Goal: Task Accomplishment & Management: Manage account settings

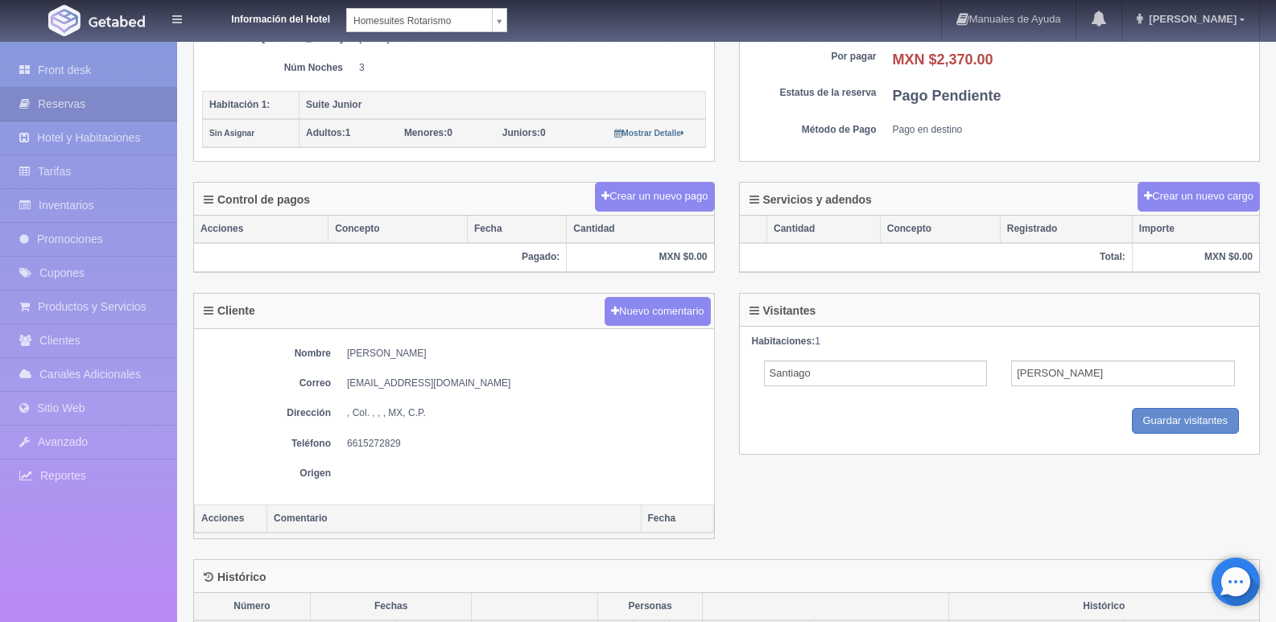
scroll to position [397, 0]
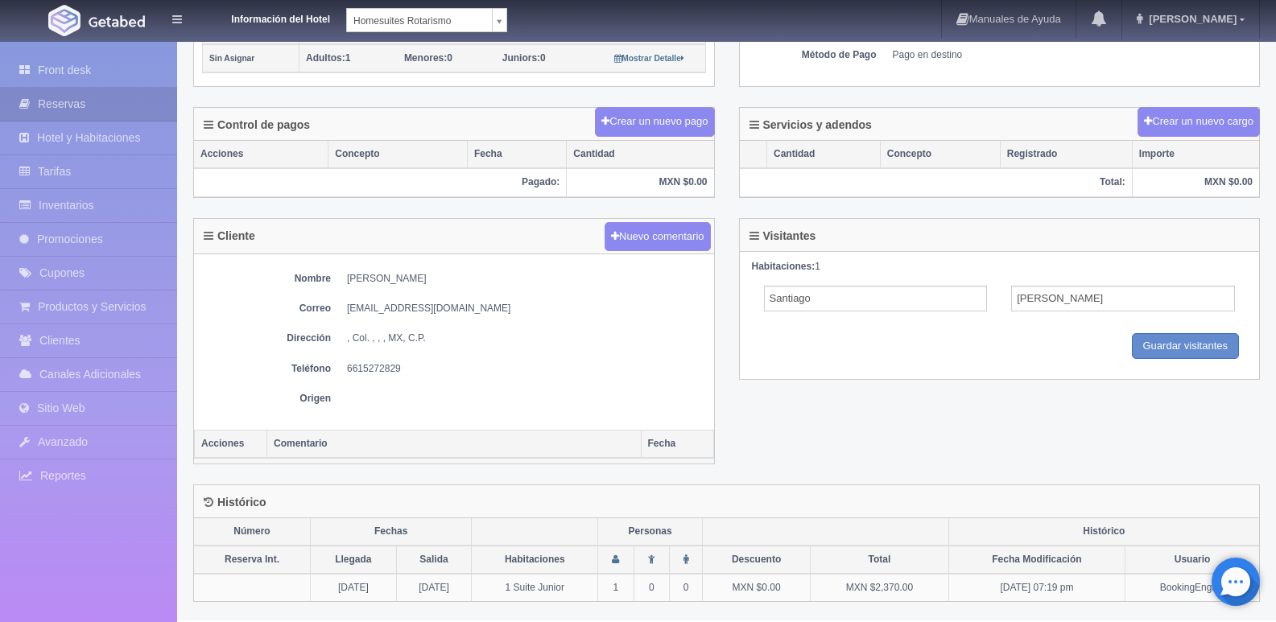
click at [796, 455] on div "Cliente Nuevo comentario Nombre Santiago Chavez garcia Correo santiagogarcia202…" at bounding box center [726, 351] width 1091 height 266
drag, startPoint x: 347, startPoint y: 278, endPoint x: 450, endPoint y: 279, distance: 103.0
click at [450, 279] on dd "Santiago Chavez garcia" at bounding box center [526, 279] width 359 height 14
copy dd "Santiago Chavez garcia"
drag, startPoint x: 1090, startPoint y: 423, endPoint x: 840, endPoint y: 386, distance: 252.2
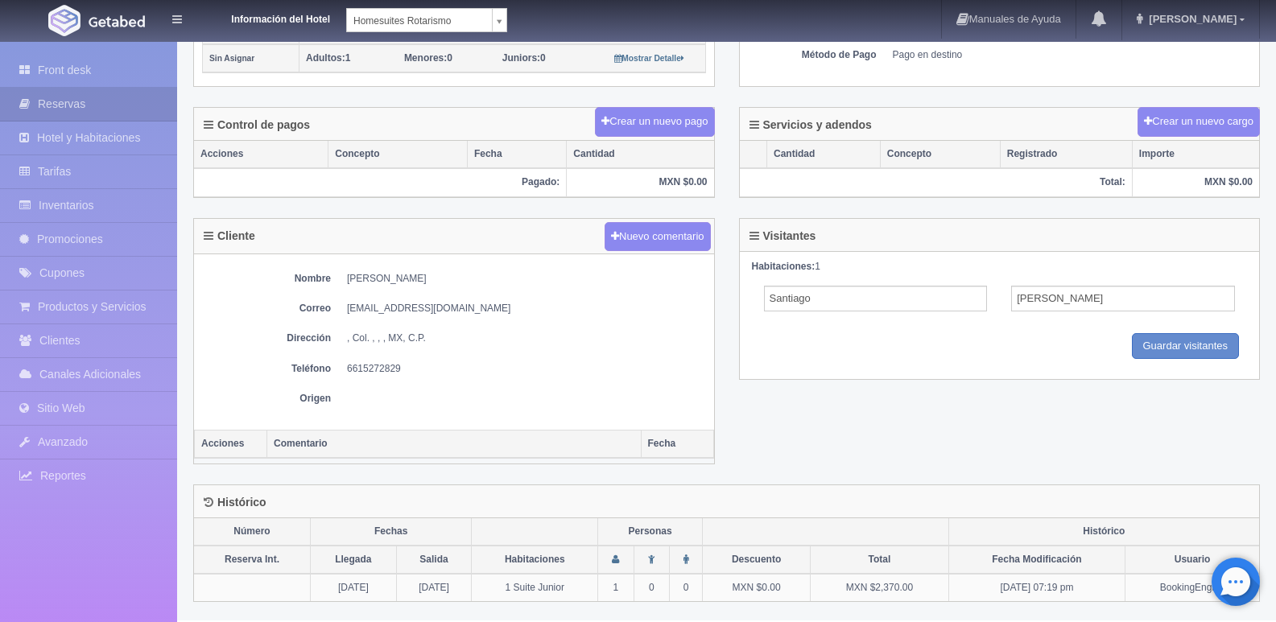
click at [1090, 423] on div "Cliente Nuevo comentario Nombre Santiago Chavez garcia Correo santiagogarcia202…" at bounding box center [726, 351] width 1091 height 266
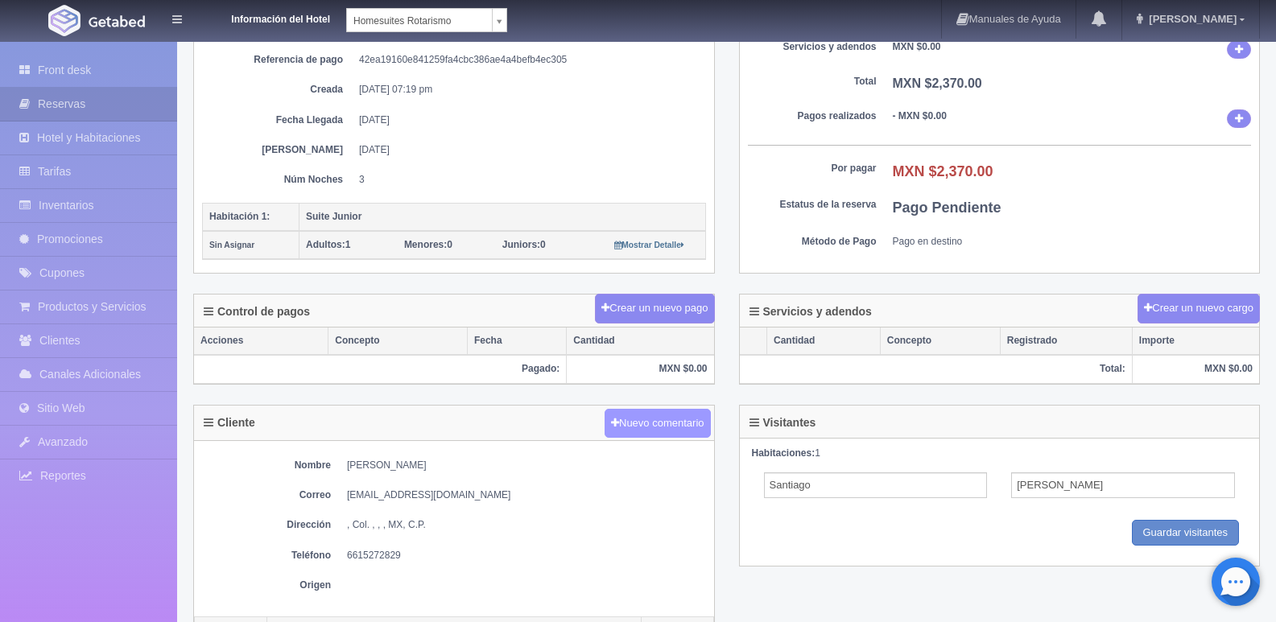
scroll to position [0, 0]
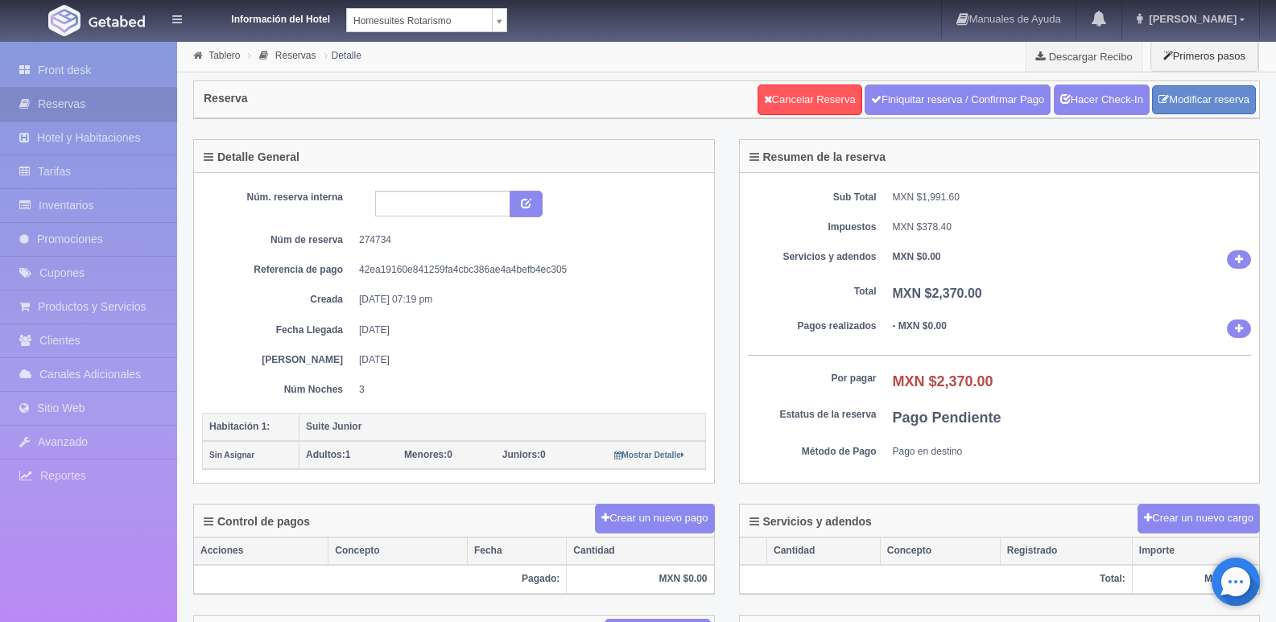
click at [1184, 275] on div "Sub Total MXN $1,991.60 Impuestos MXN $378.40 Servicios y adendos MXN $0.00 Tot…" at bounding box center [1000, 328] width 520 height 311
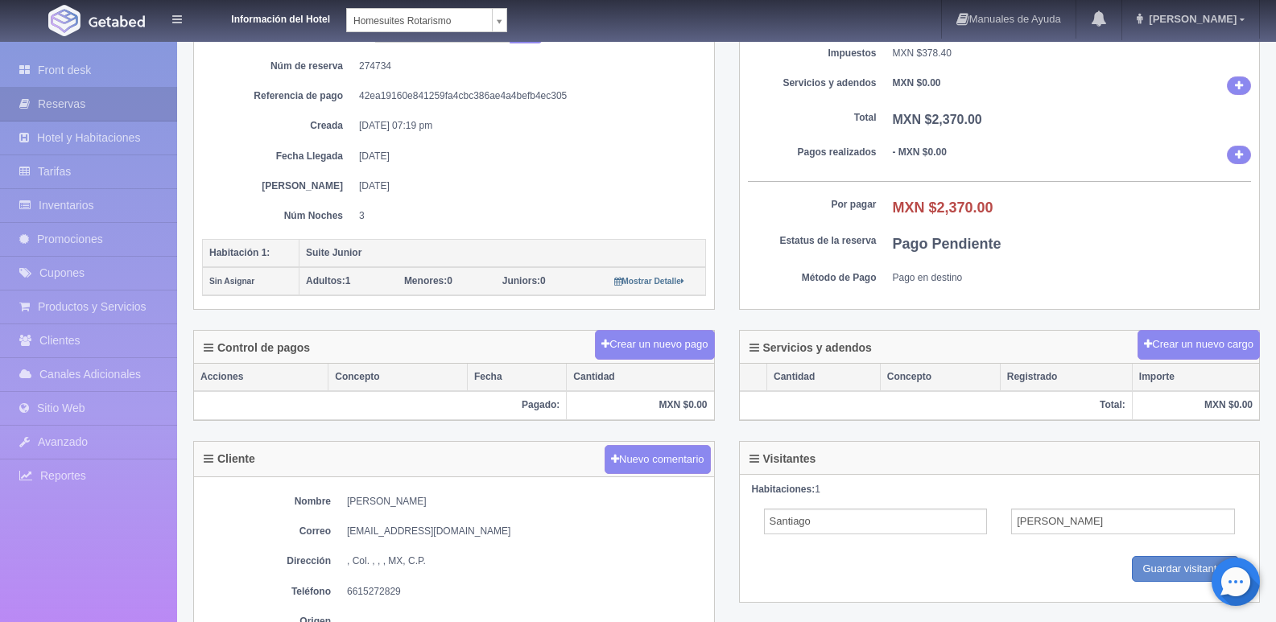
scroll to position [397, 0]
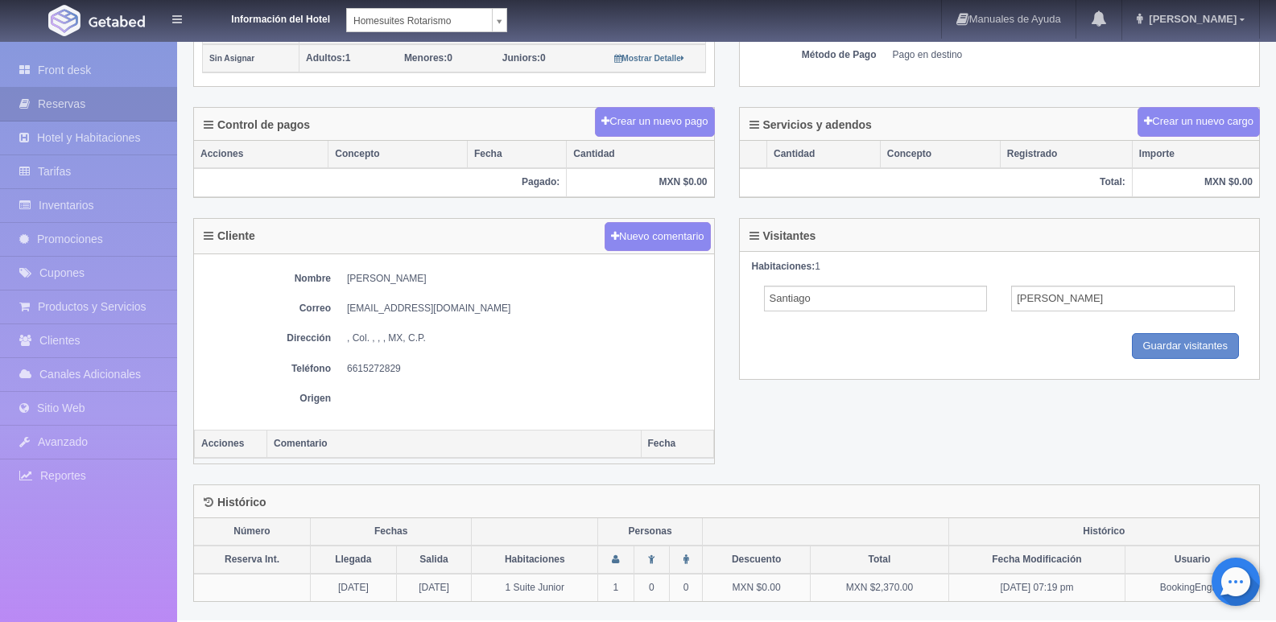
drag, startPoint x: 464, startPoint y: 275, endPoint x: 340, endPoint y: 264, distance: 124.5
click at [340, 264] on div "Nombre Santiago Chavez garcia Correo santiagogarcia202592@gmail.com Dirección ,…" at bounding box center [454, 341] width 520 height 175
copy dd "Santiago Chavez garcia"
drag, startPoint x: 985, startPoint y: 378, endPoint x: 791, endPoint y: 369, distance: 194.2
click at [985, 378] on div "Habitaciones: 1 Santiago Chavez garcia Guardar Guardar visitantes" at bounding box center [1000, 316] width 520 height 128
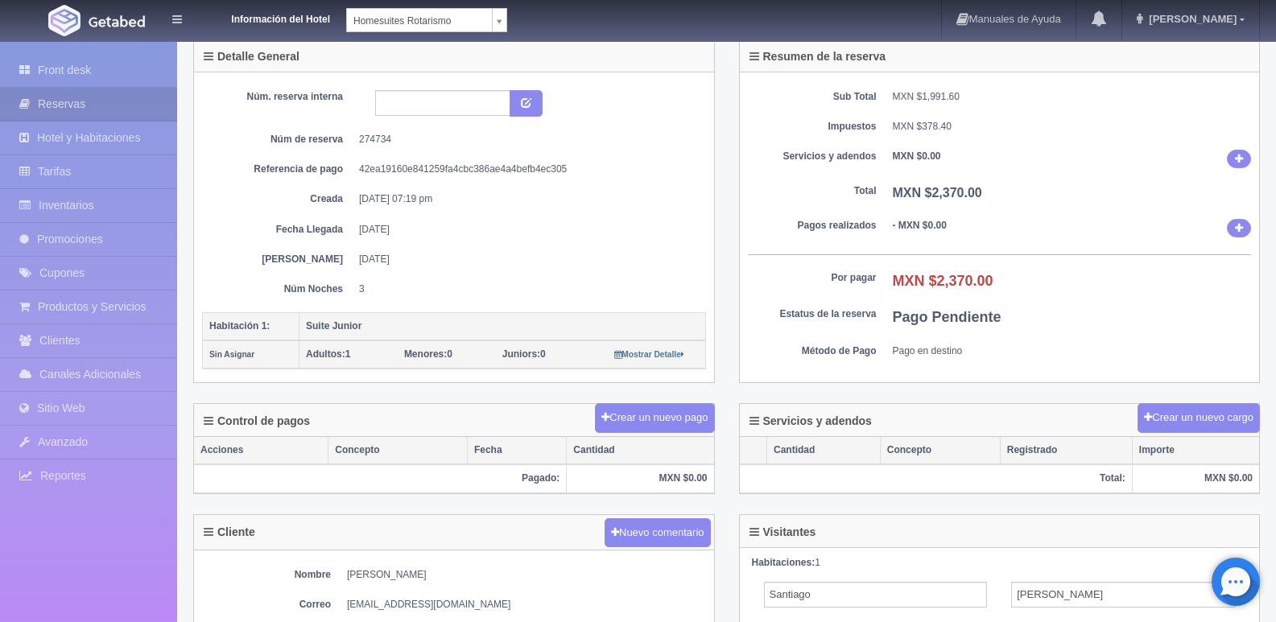
scroll to position [75, 0]
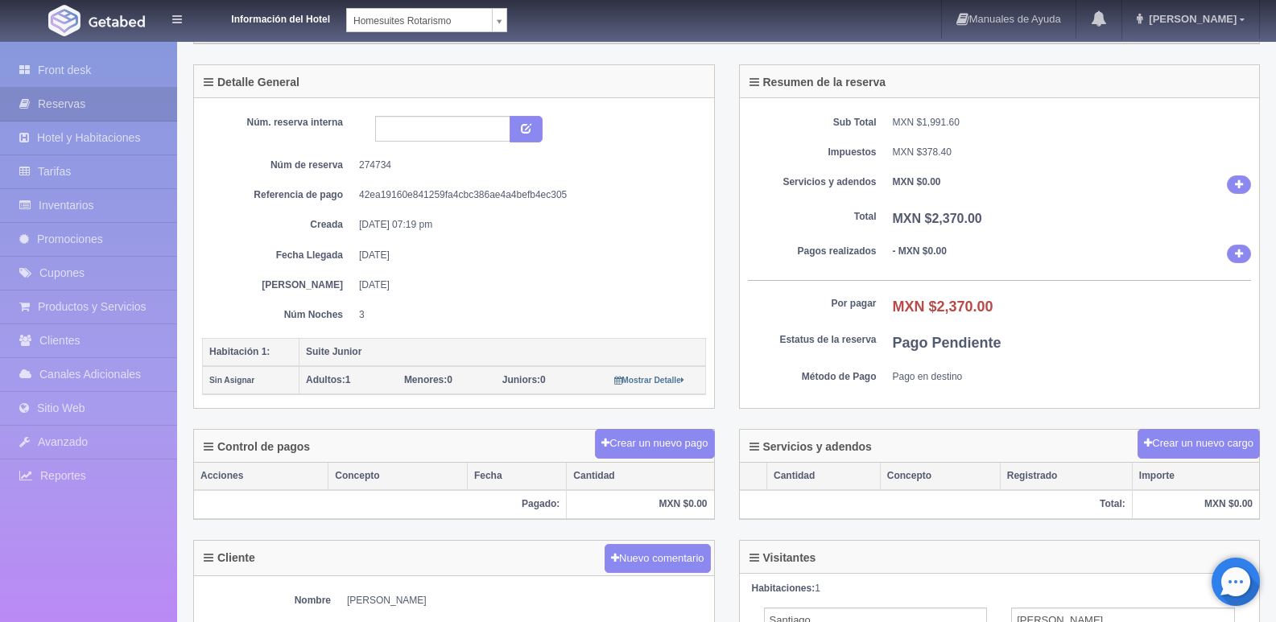
click at [1069, 348] on dd "Pago Pendiente" at bounding box center [1072, 343] width 359 height 21
click at [412, 137] on input "text" at bounding box center [442, 129] width 135 height 26
type input "216331"
click at [534, 123] on button "submit" at bounding box center [525, 129] width 33 height 27
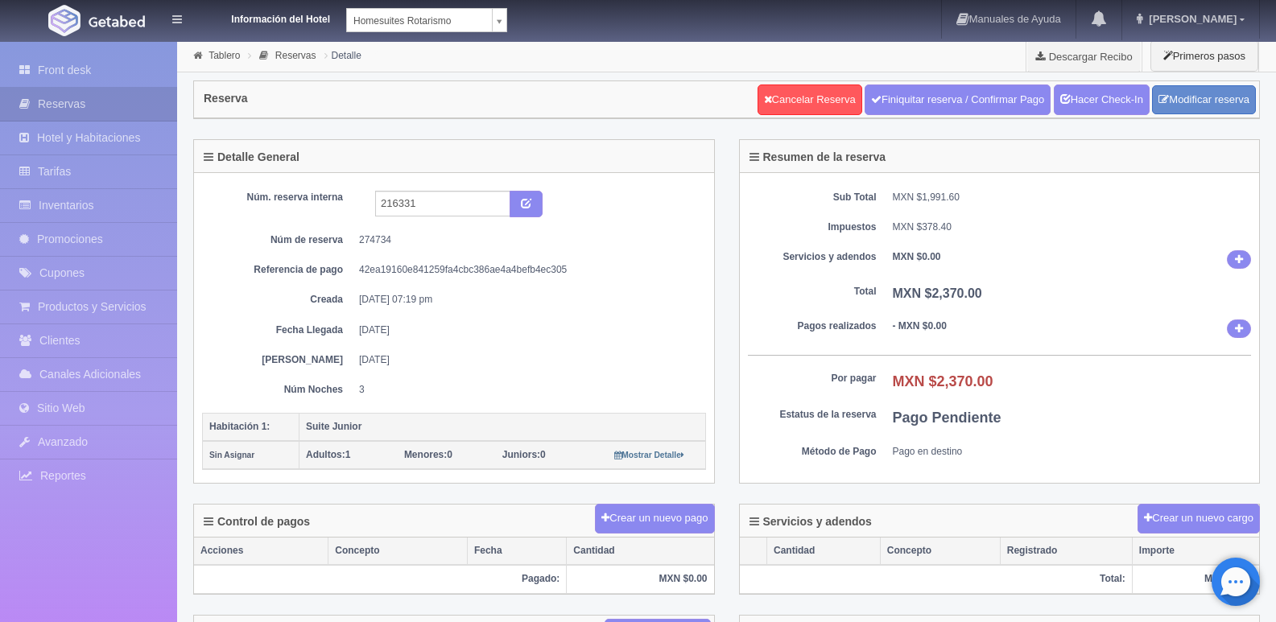
click at [574, 95] on div "Reserva Cancelar Reserva Finiquitar reserva / Confirmar Pago Hacer Check-In Mod…" at bounding box center [726, 99] width 1065 height 37
click at [85, 23] on picture at bounding box center [117, 20] width 64 height 39
